Goal: Task Accomplishment & Management: Manage account settings

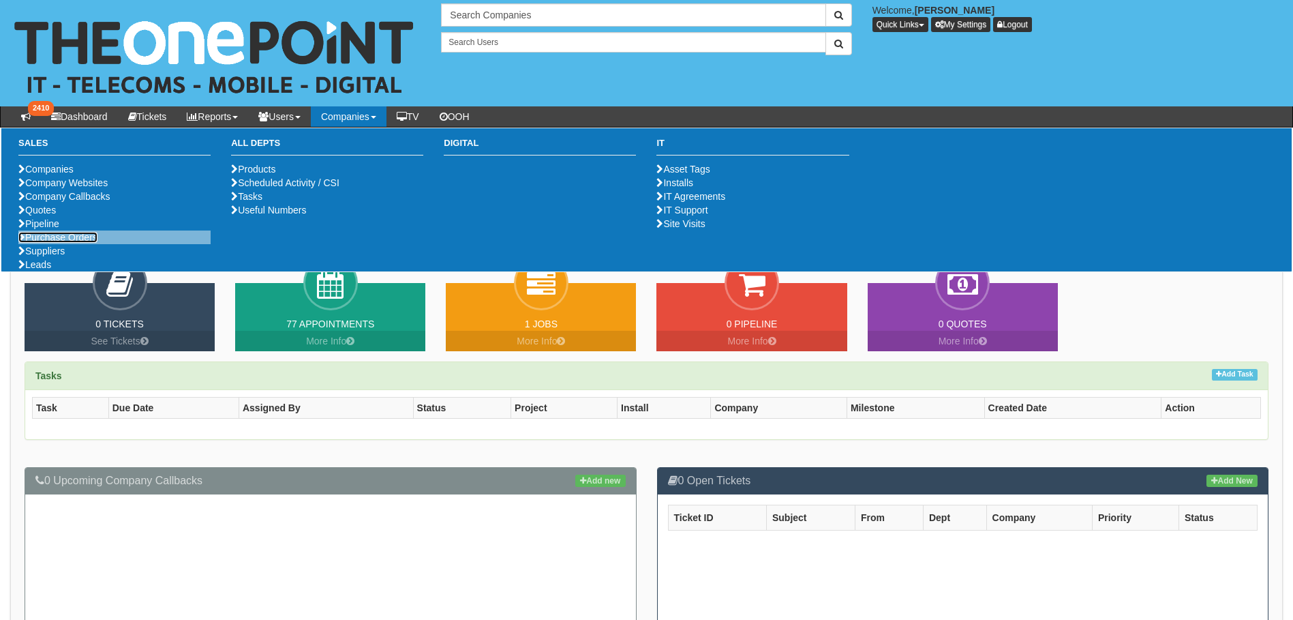
click at [82, 243] on link "Purchase Orders" at bounding box center [57, 237] width 79 height 11
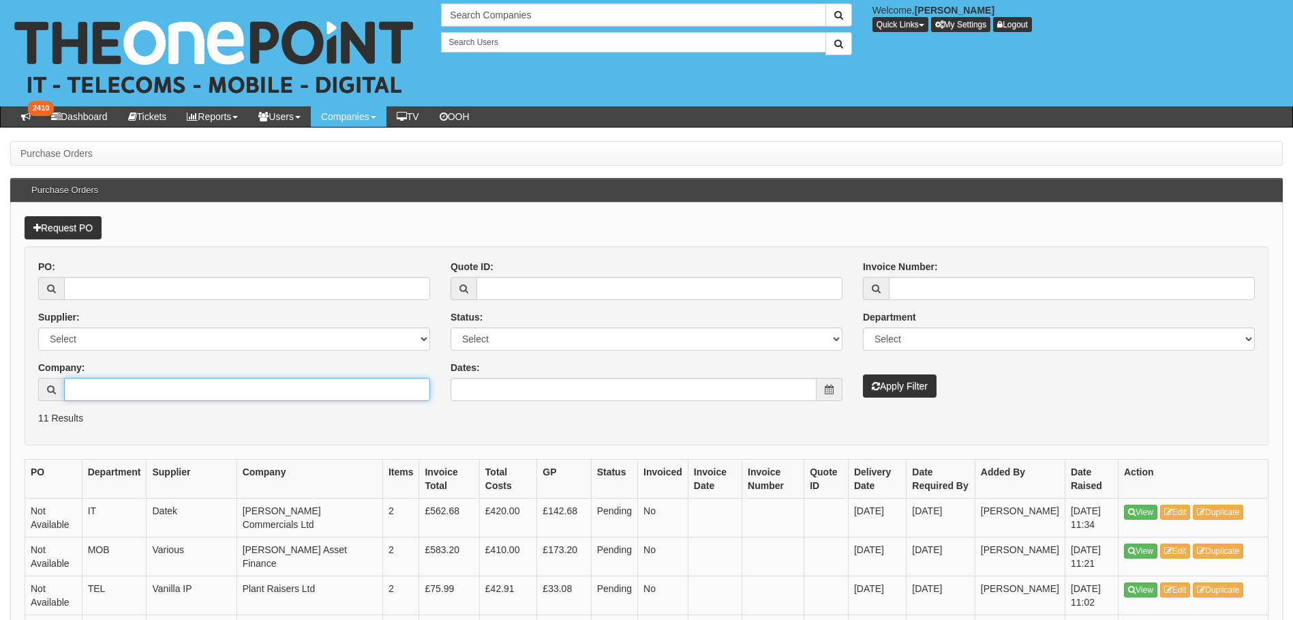
click at [111, 383] on input "Company:" at bounding box center [247, 389] width 366 height 23
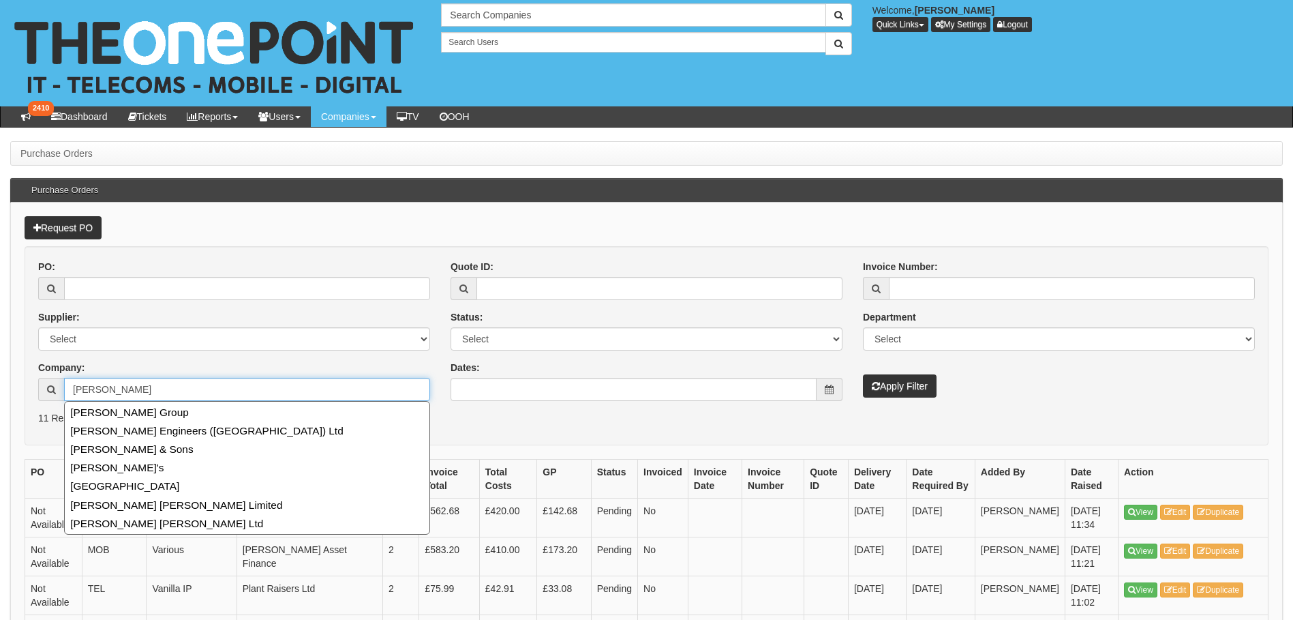
type input "[PERSON_NAME]"
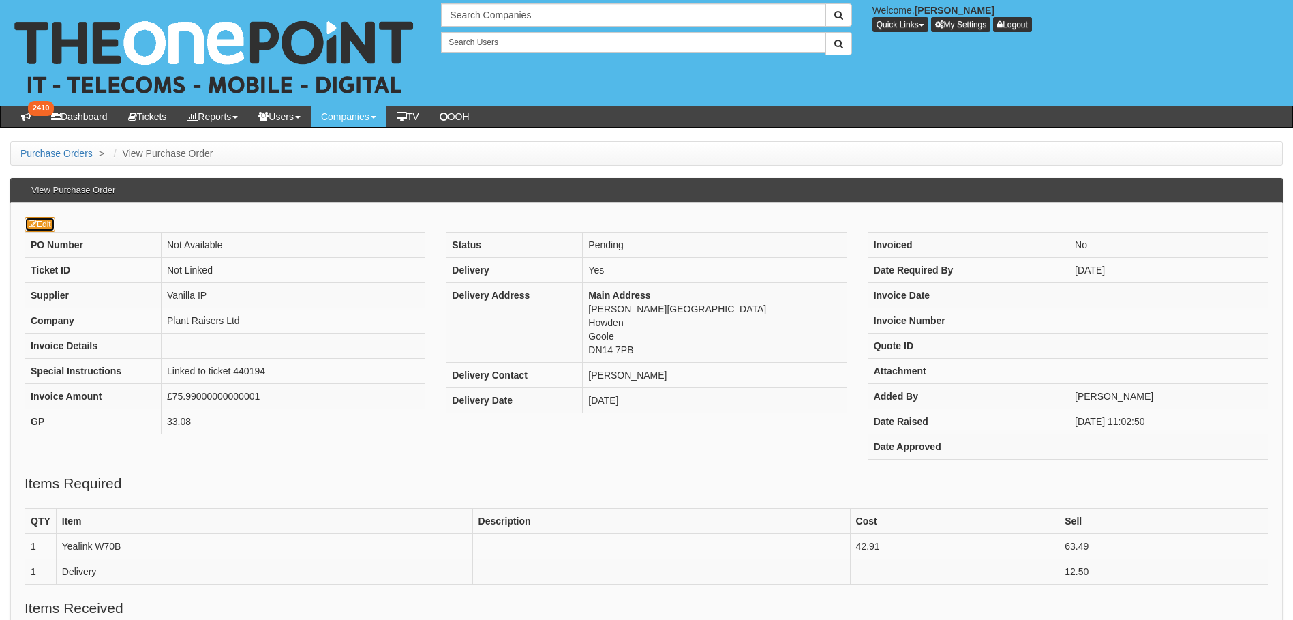
click at [44, 224] on link "Edit" at bounding box center [40, 224] width 31 height 15
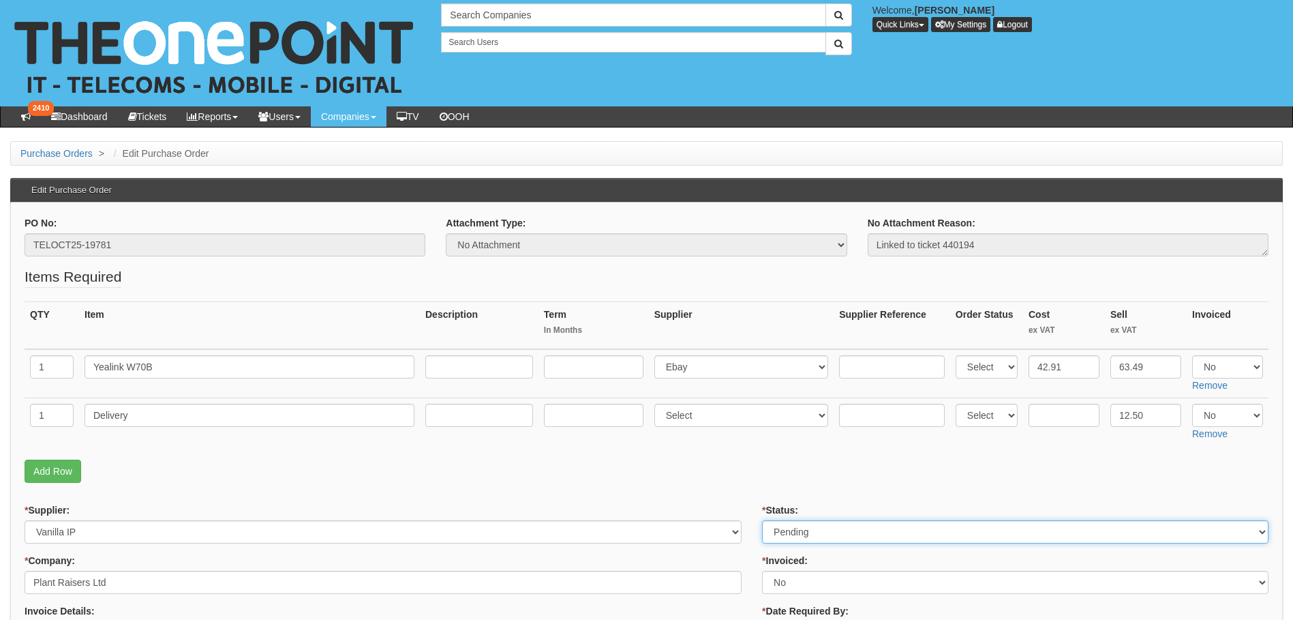
click at [841, 531] on select "Select Approved Completed Delivered Invoiced Ordered Ordered to site Part Order…" at bounding box center [1015, 531] width 506 height 23
select select "9"
click at [762, 520] on select "Select Approved Completed Delivered Invoiced Ordered Ordered to site Part Order…" at bounding box center [1015, 531] width 506 height 23
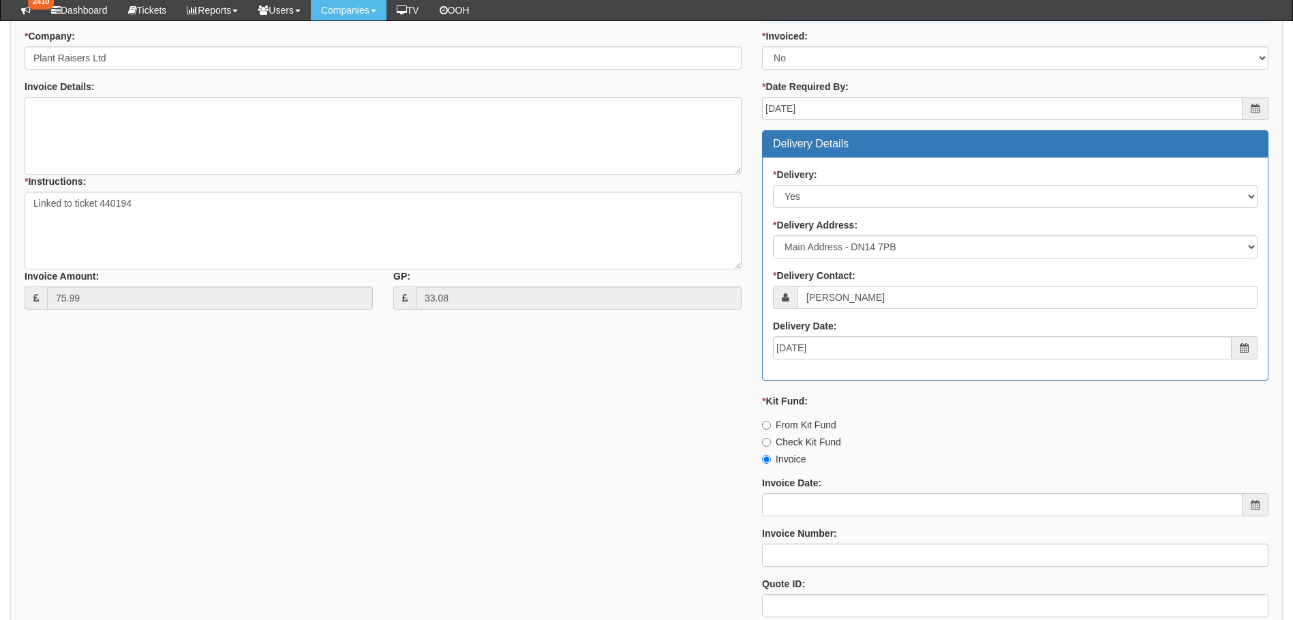
scroll to position [644, 0]
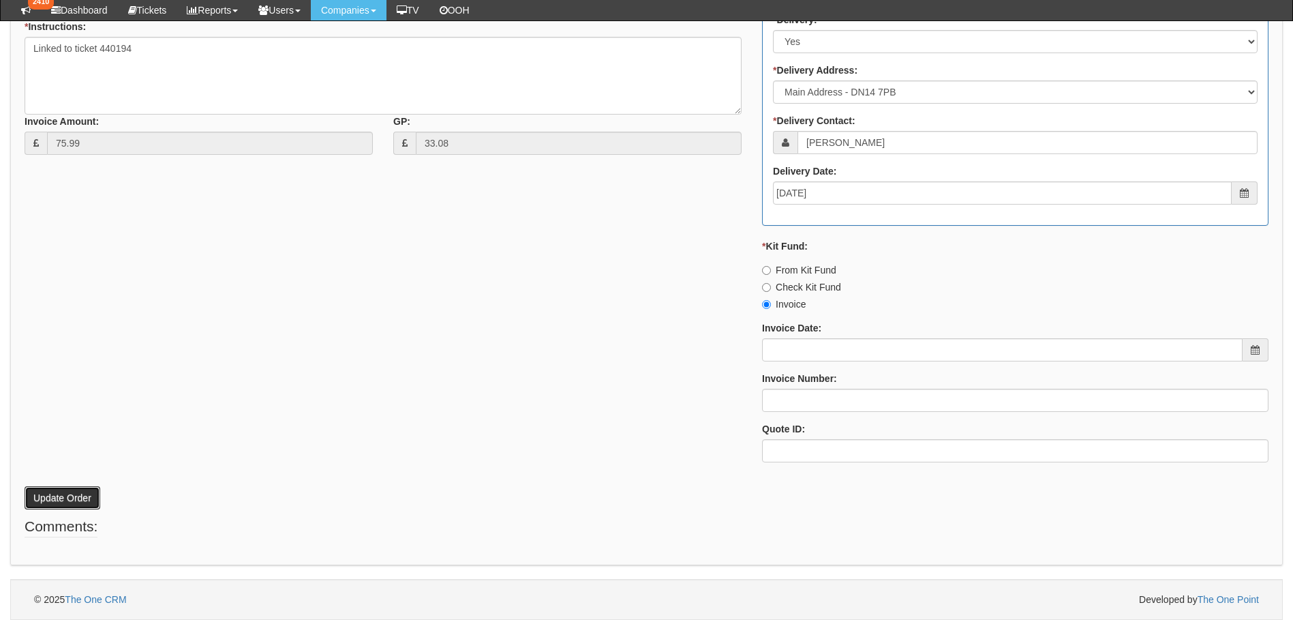
click at [42, 498] on button "Update Order" at bounding box center [63, 497] width 76 height 23
